Goal: Task Accomplishment & Management: Manage account settings

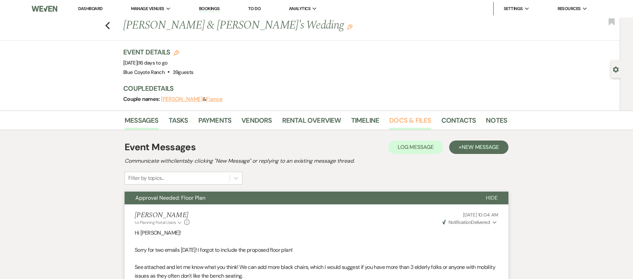
click at [411, 124] on link "Docs & Files" at bounding box center [410, 122] width 42 height 15
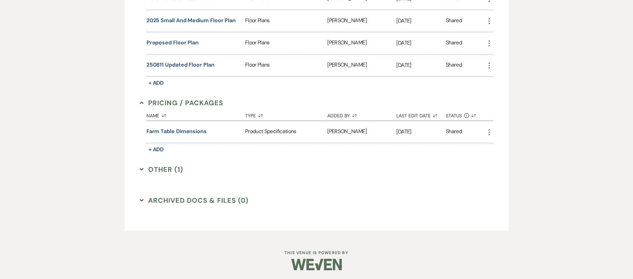
scroll to position [507, 0]
click at [157, 170] on button "Other (1) Expand" at bounding box center [161, 168] width 43 height 10
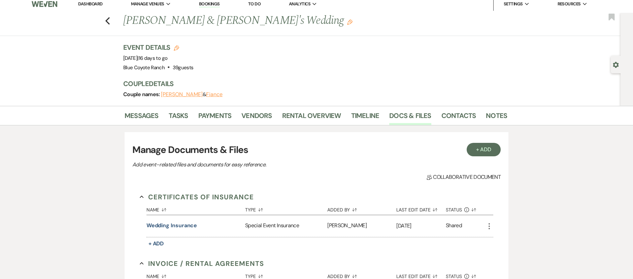
scroll to position [0, 0]
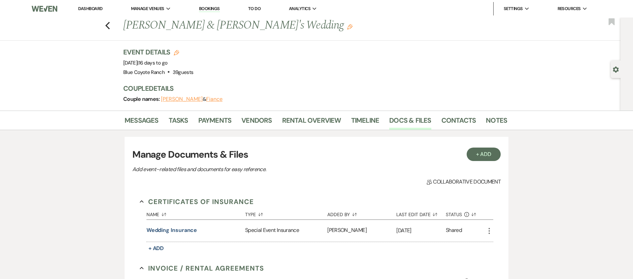
click at [90, 8] on link "Dashboard" at bounding box center [90, 9] width 24 height 6
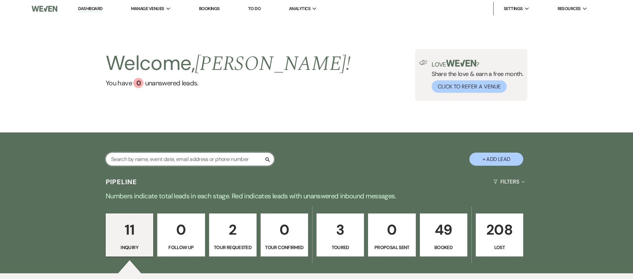
click at [210, 159] on input "text" at bounding box center [190, 159] width 168 height 13
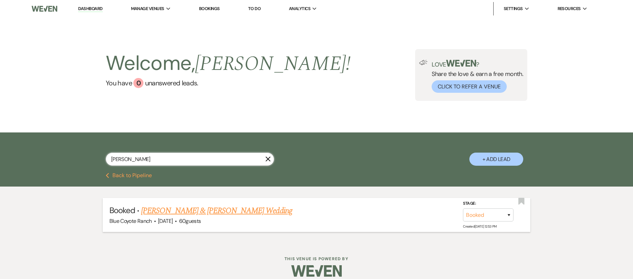
type input "[PERSON_NAME]"
click at [230, 215] on link "[PERSON_NAME] & [PERSON_NAME] Wedding" at bounding box center [216, 211] width 151 height 12
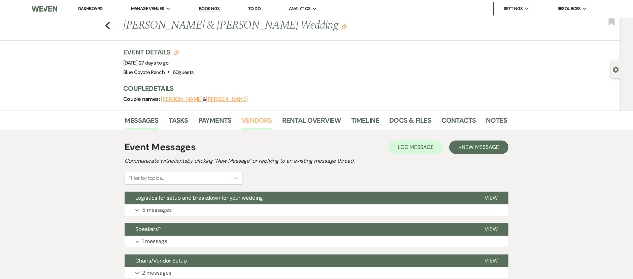
click at [253, 120] on link "Vendors" at bounding box center [256, 122] width 30 height 15
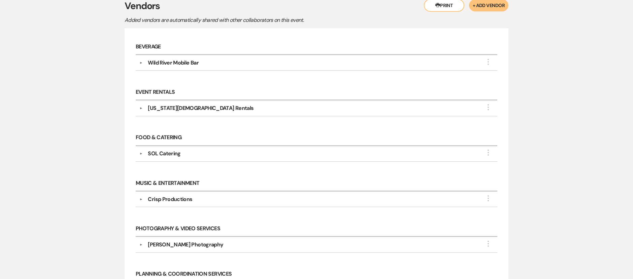
scroll to position [142, 0]
click at [144, 107] on button "▼" at bounding box center [141, 107] width 8 height 3
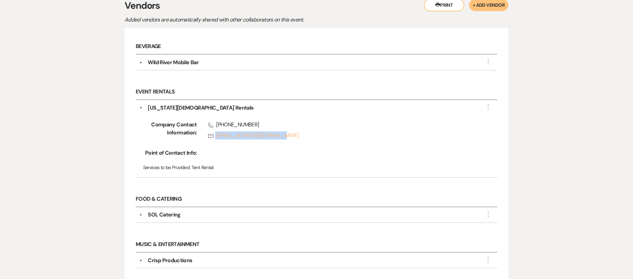
drag, startPoint x: 200, startPoint y: 137, endPoint x: 285, endPoint y: 138, distance: 84.8
click at [285, 138] on div "Phone [PHONE_NUMBER] Rsvp [EMAIL_ADDRESS][DOMAIN_NAME]" at bounding box center [336, 132] width 279 height 22
copy link "[EMAIL_ADDRESS][DOMAIN_NAME]"
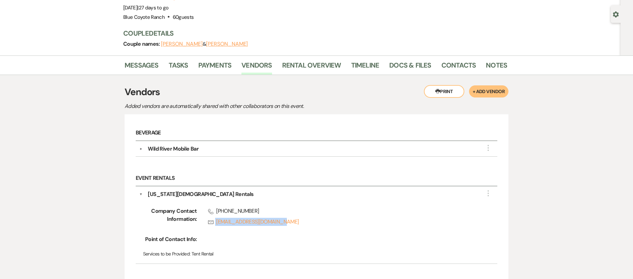
scroll to position [0, 0]
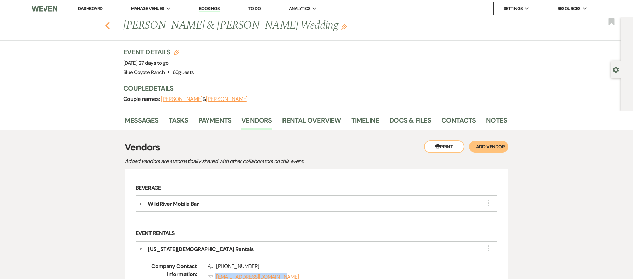
click at [110, 25] on icon "Previous" at bounding box center [107, 26] width 5 height 8
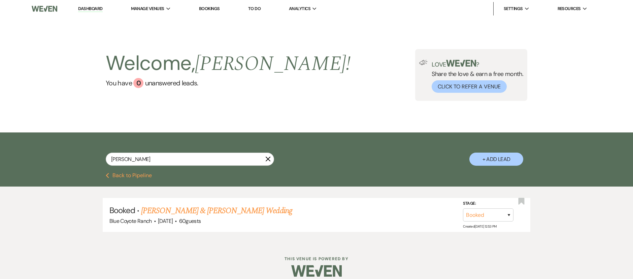
click at [107, 176] on use "button" at bounding box center [107, 175] width 3 height 5
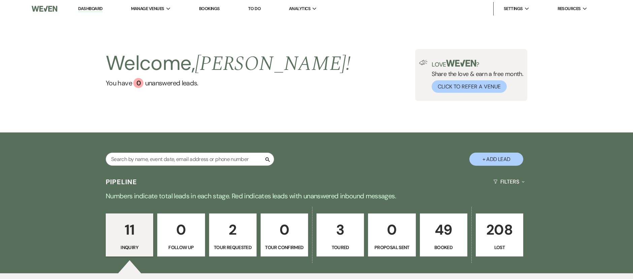
click at [446, 238] on p "49" at bounding box center [443, 230] width 39 height 23
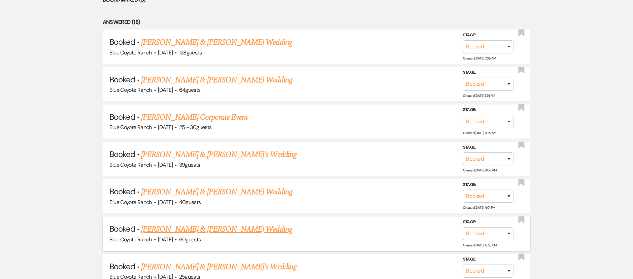
scroll to position [327, 0]
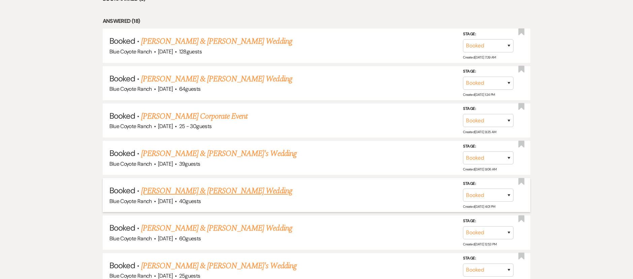
click at [222, 190] on link "[PERSON_NAME] & [PERSON_NAME] Wedding" at bounding box center [216, 191] width 151 height 12
